Goal: Task Accomplishment & Management: Manage account settings

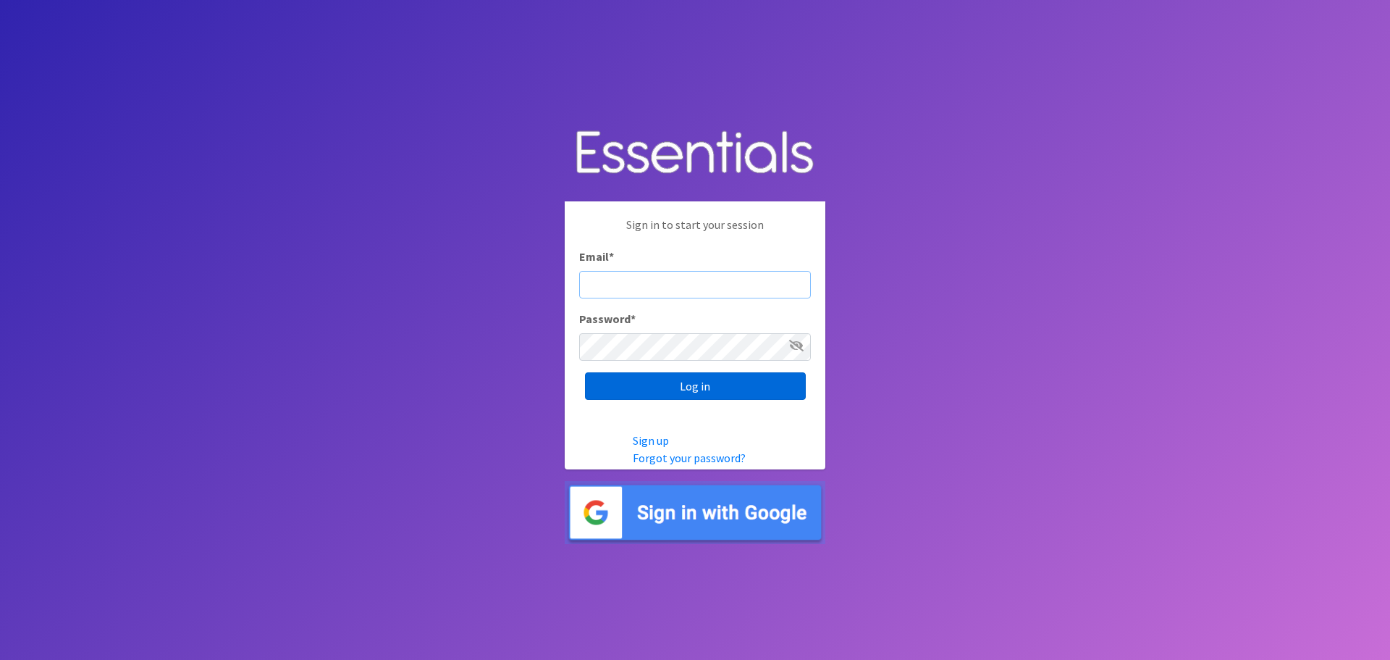
type input "[EMAIL_ADDRESS][DOMAIN_NAME]"
click at [665, 387] on input "Log in" at bounding box center [695, 386] width 221 height 28
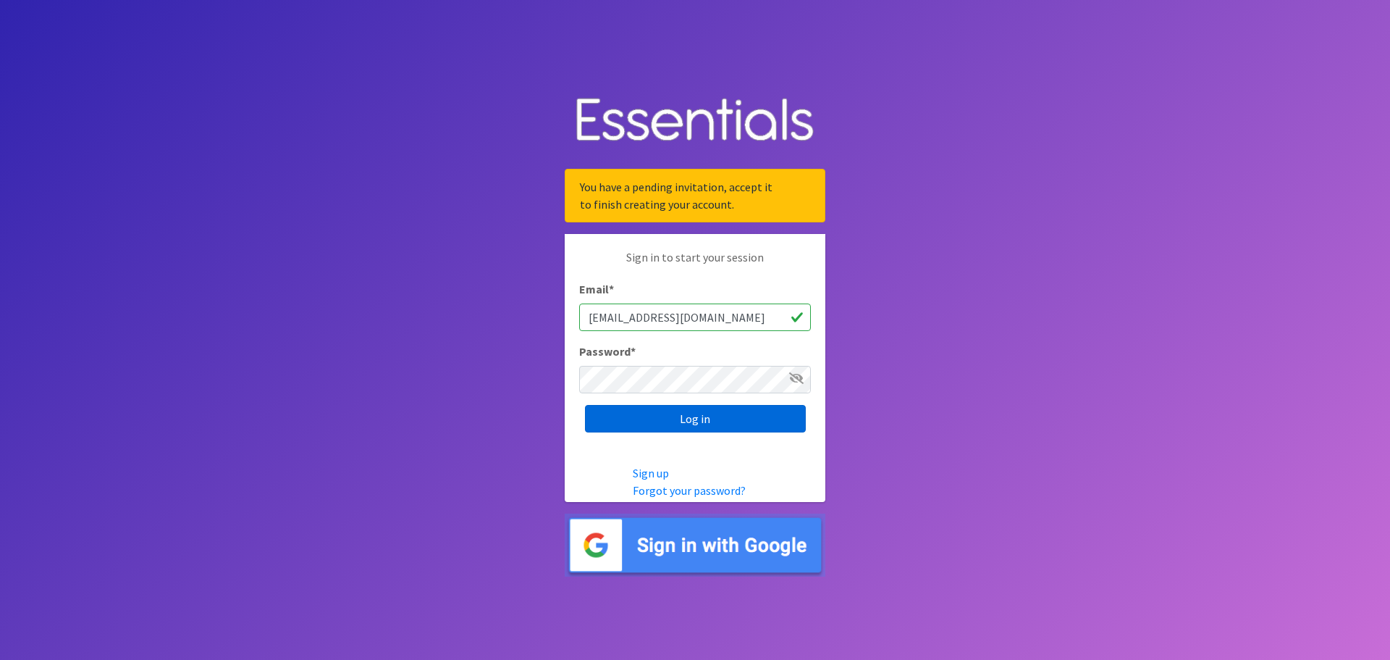
click at [691, 426] on input "Log in" at bounding box center [695, 419] width 221 height 28
type input "[EMAIL_ADDRESS][DOMAIN_NAME]"
click at [694, 417] on input "Log in" at bounding box center [695, 419] width 221 height 28
click at [686, 422] on input "Log in" at bounding box center [695, 419] width 221 height 28
type input "[EMAIL_ADDRESS][DOMAIN_NAME]"
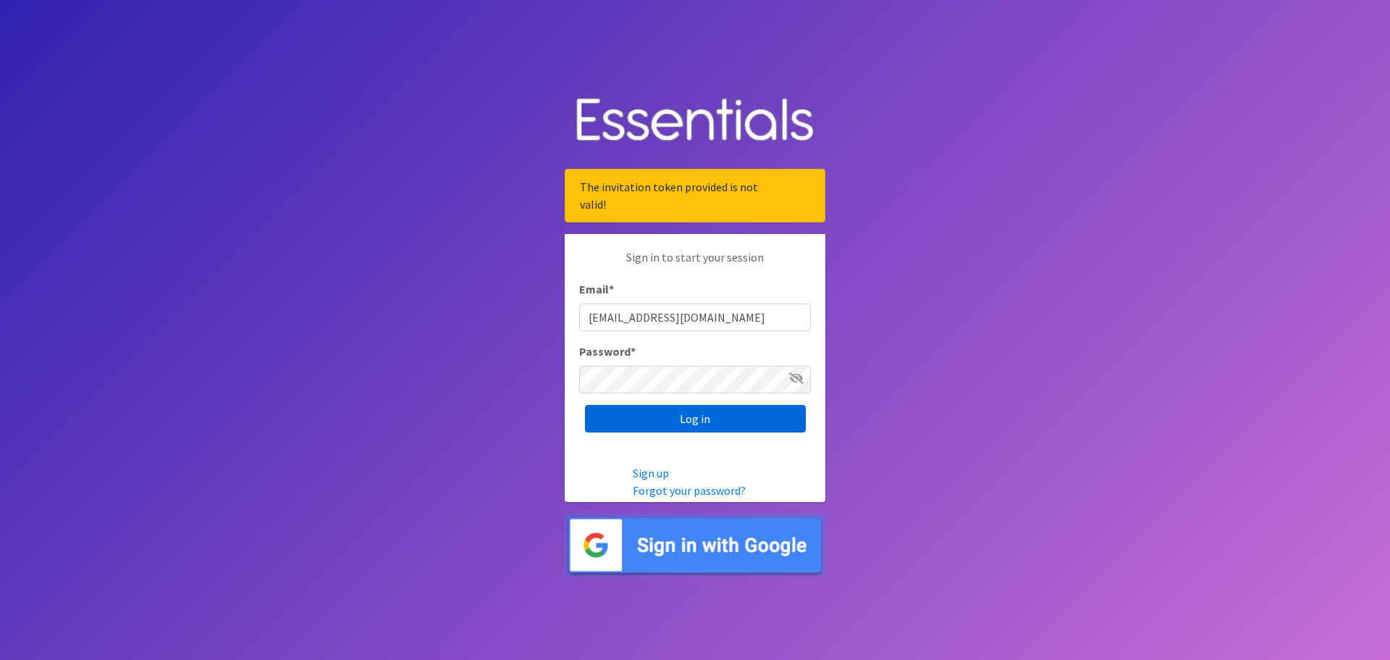
click at [695, 417] on input "Log in" at bounding box center [695, 419] width 221 height 28
